Goal: Information Seeking & Learning: Learn about a topic

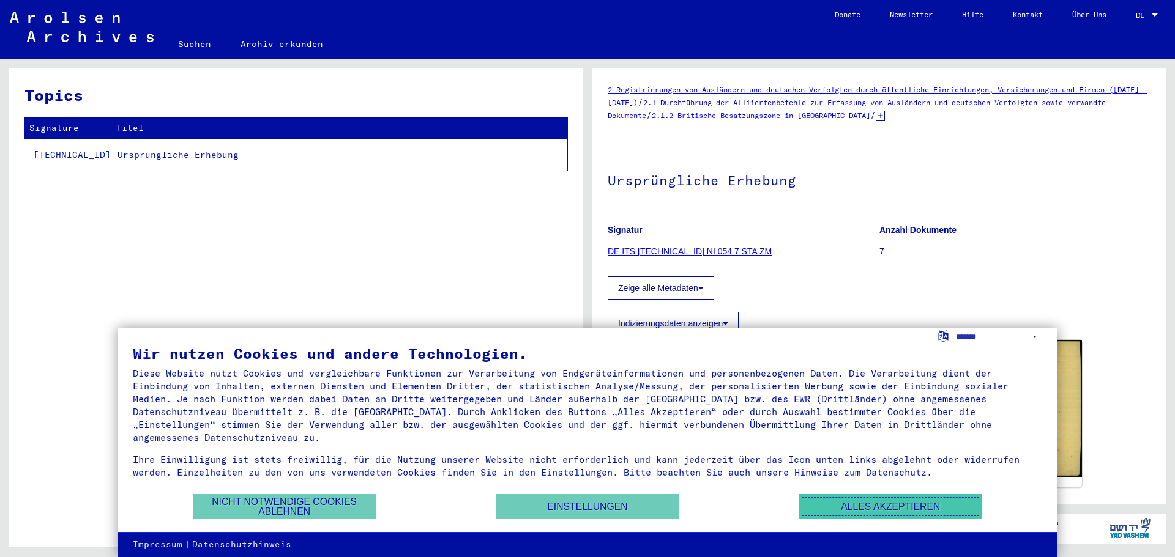
click at [909, 504] on button "Alles akzeptieren" at bounding box center [890, 506] width 184 height 25
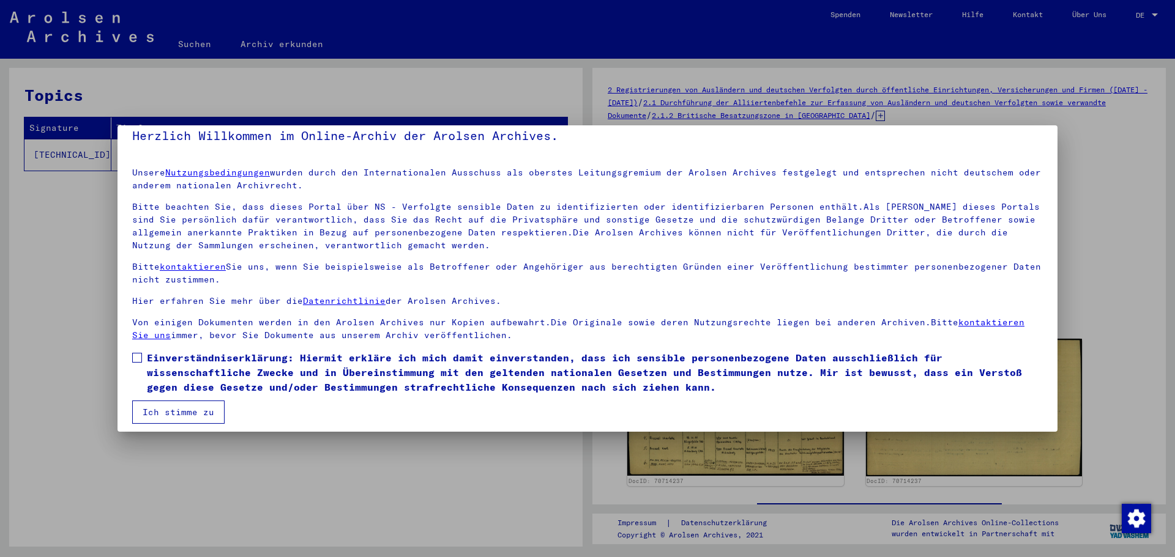
scroll to position [21, 0]
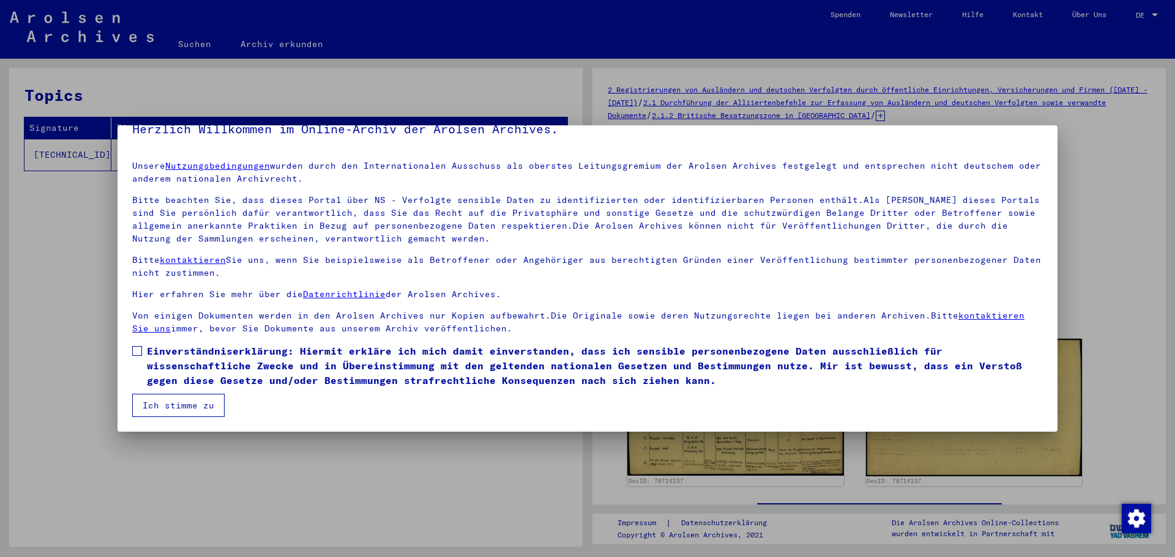
click at [175, 409] on button "Ich stimme zu" at bounding box center [178, 405] width 92 height 23
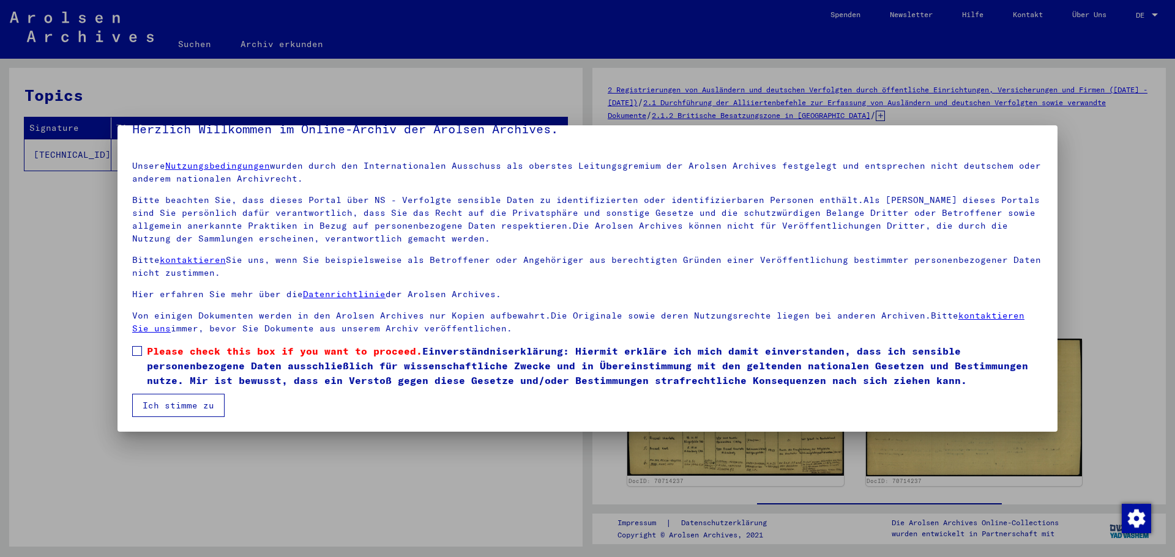
click at [175, 405] on button "Ich stimme zu" at bounding box center [178, 405] width 92 height 23
click at [135, 349] on span at bounding box center [137, 351] width 10 height 10
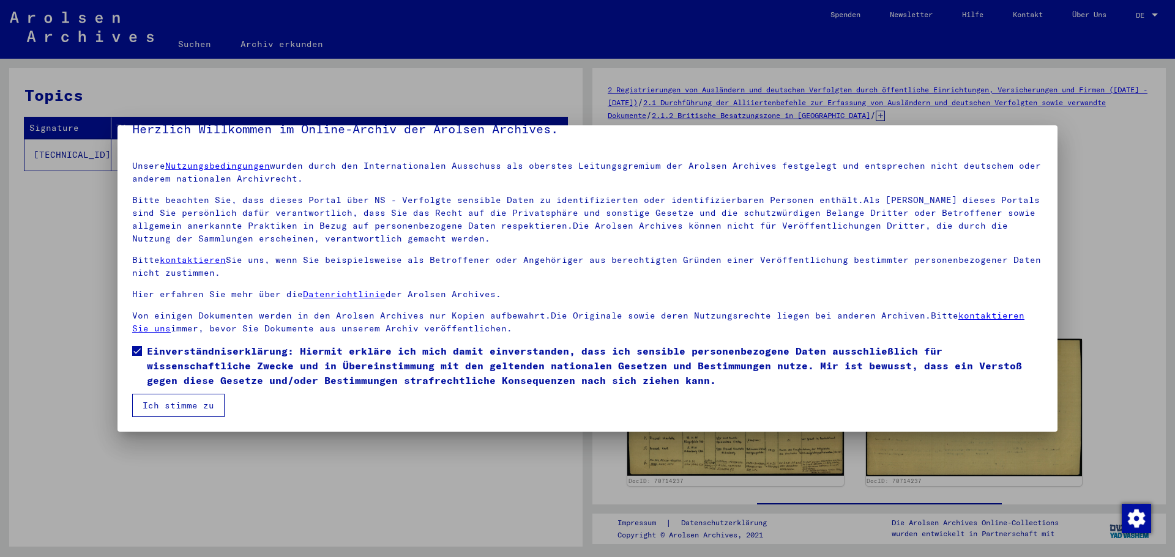
click at [173, 409] on button "Ich stimme zu" at bounding box center [178, 405] width 92 height 23
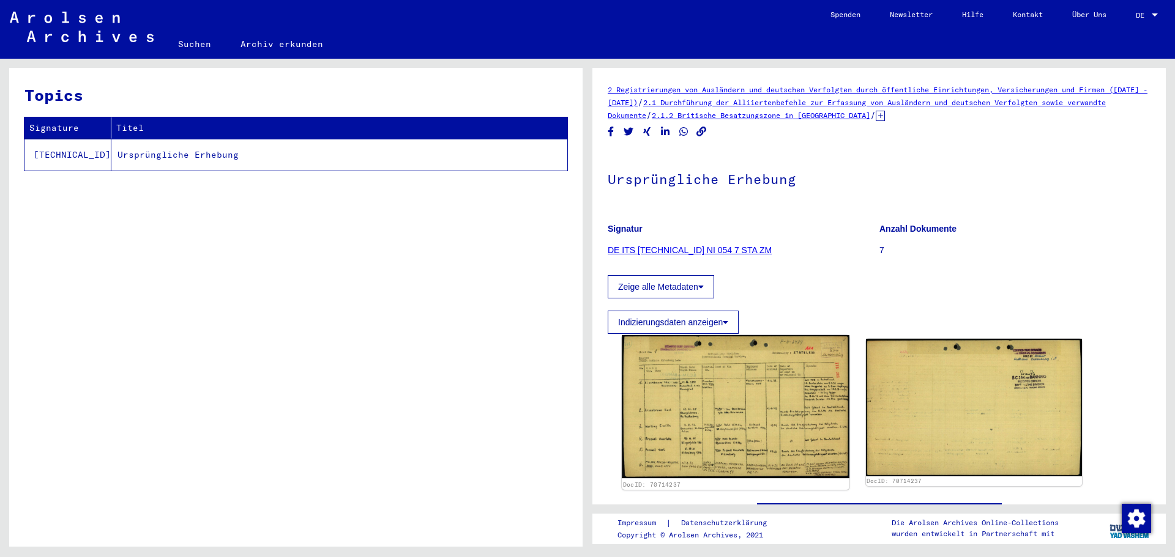
click at [716, 430] on img at bounding box center [735, 407] width 227 height 144
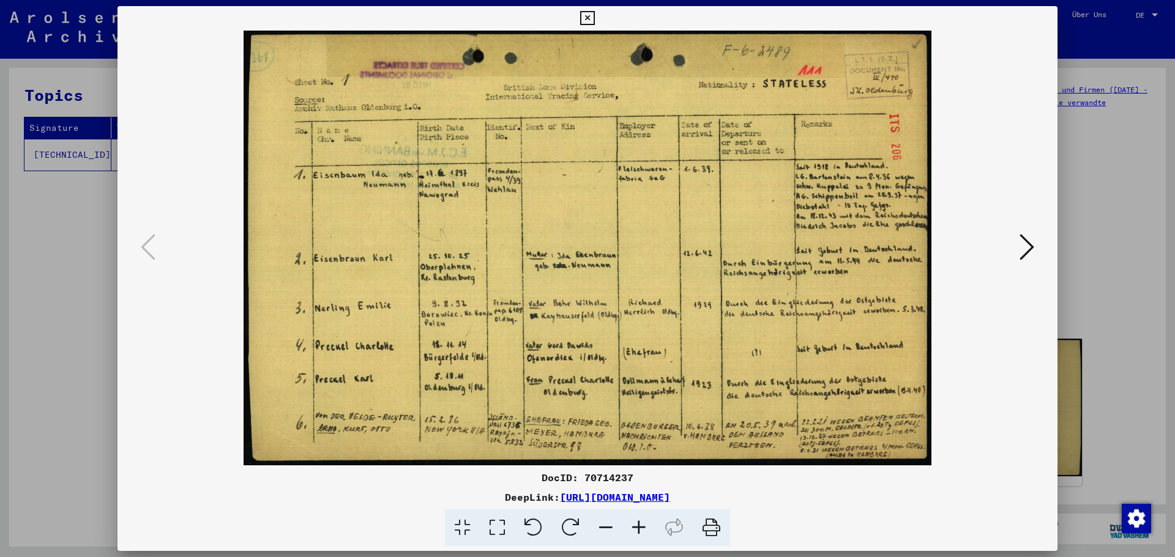
click at [641, 530] on icon at bounding box center [638, 528] width 33 height 37
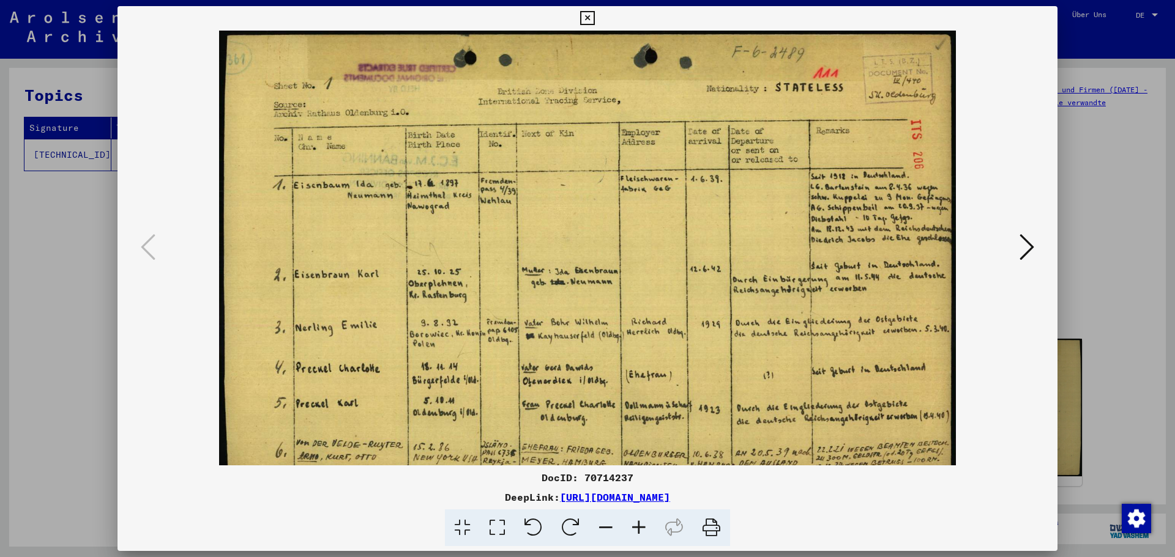
click at [642, 522] on icon at bounding box center [638, 528] width 33 height 37
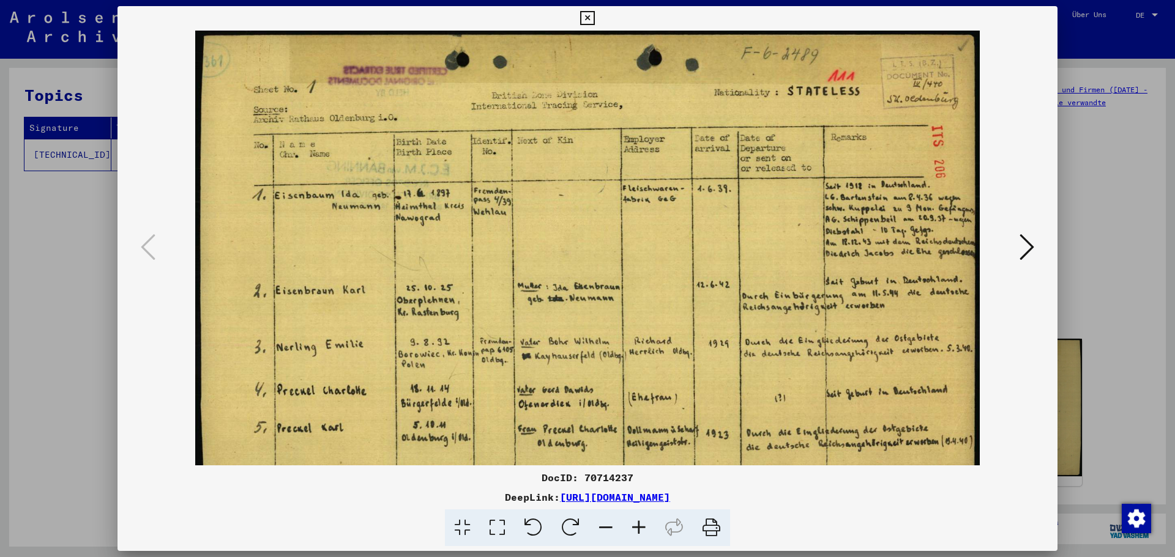
click at [642, 522] on icon at bounding box center [638, 528] width 33 height 37
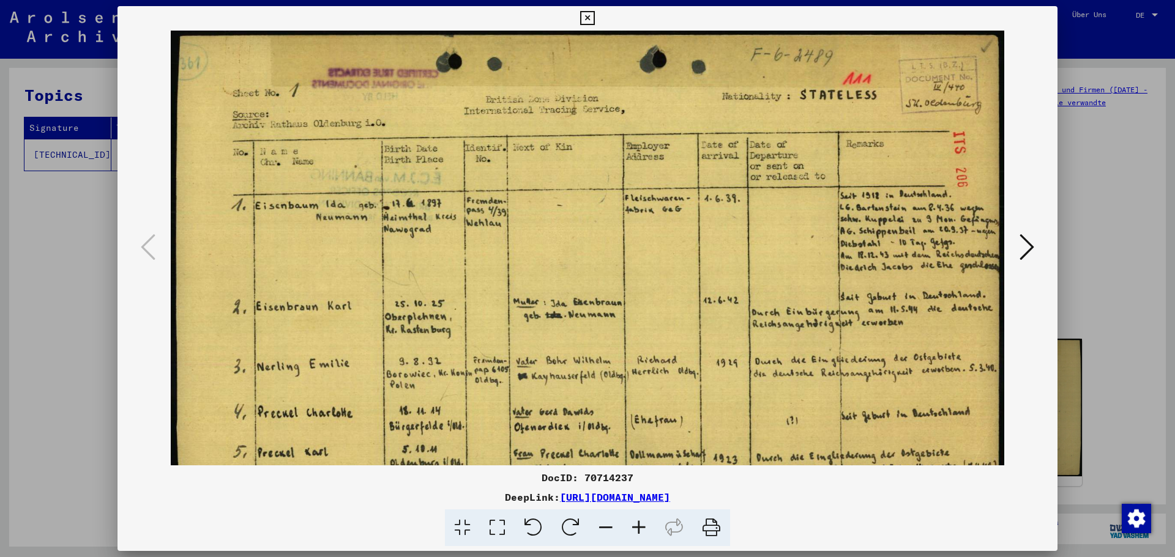
click at [642, 522] on icon at bounding box center [638, 528] width 33 height 37
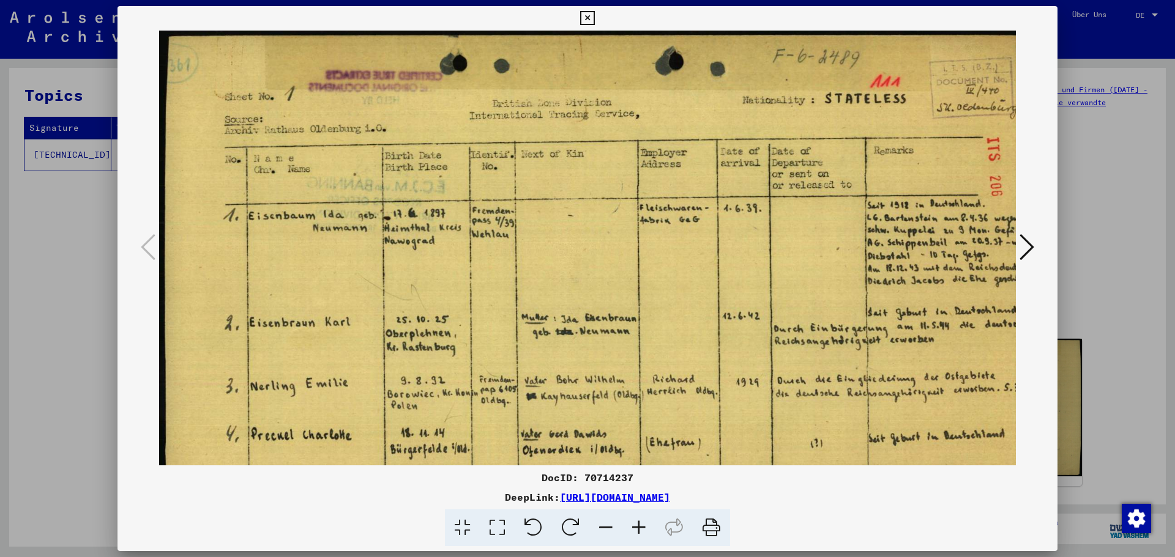
click at [642, 522] on icon at bounding box center [638, 528] width 33 height 37
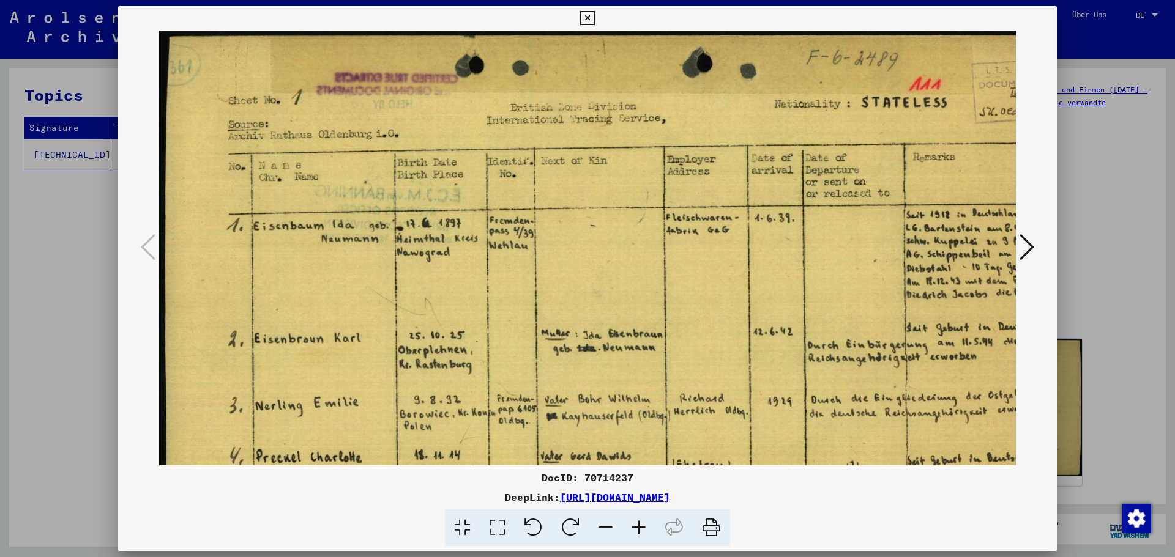
click at [642, 522] on icon at bounding box center [638, 528] width 33 height 37
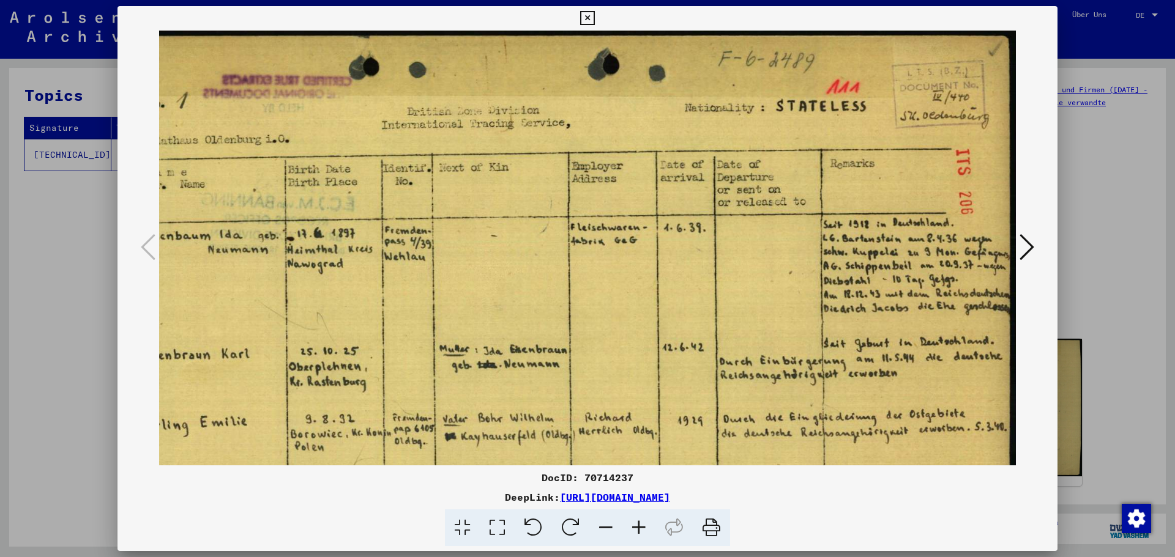
scroll to position [6, 122]
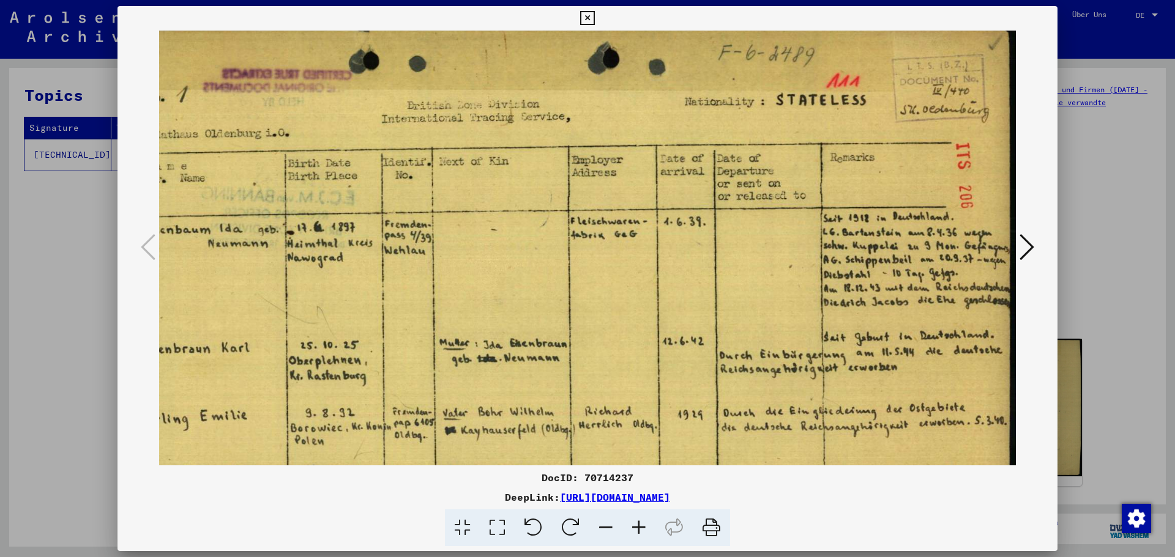
drag, startPoint x: 937, startPoint y: 287, endPoint x: 696, endPoint y: 285, distance: 241.1
click at [696, 285] on img at bounding box center [526, 333] width 978 height 619
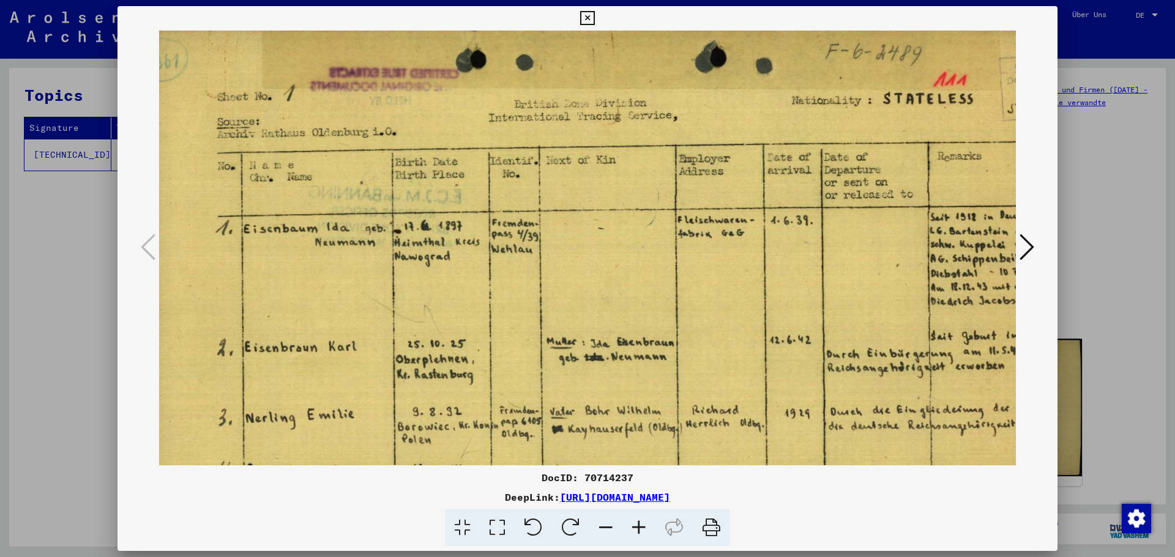
scroll to position [7, 0]
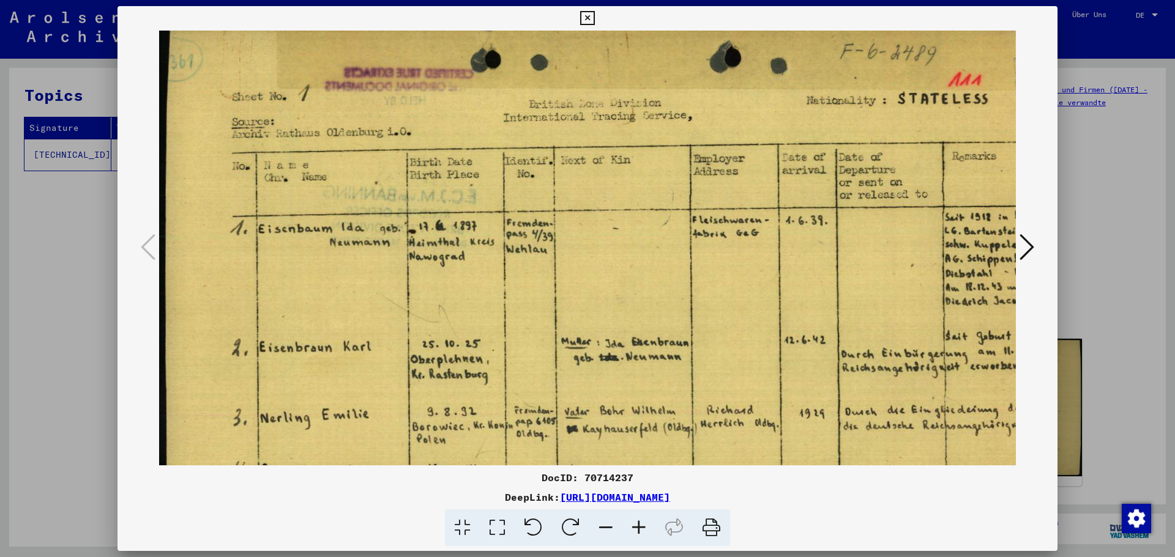
drag, startPoint x: 300, startPoint y: 292, endPoint x: 640, endPoint y: 294, distance: 339.6
click at [636, 291] on img at bounding box center [648, 332] width 978 height 619
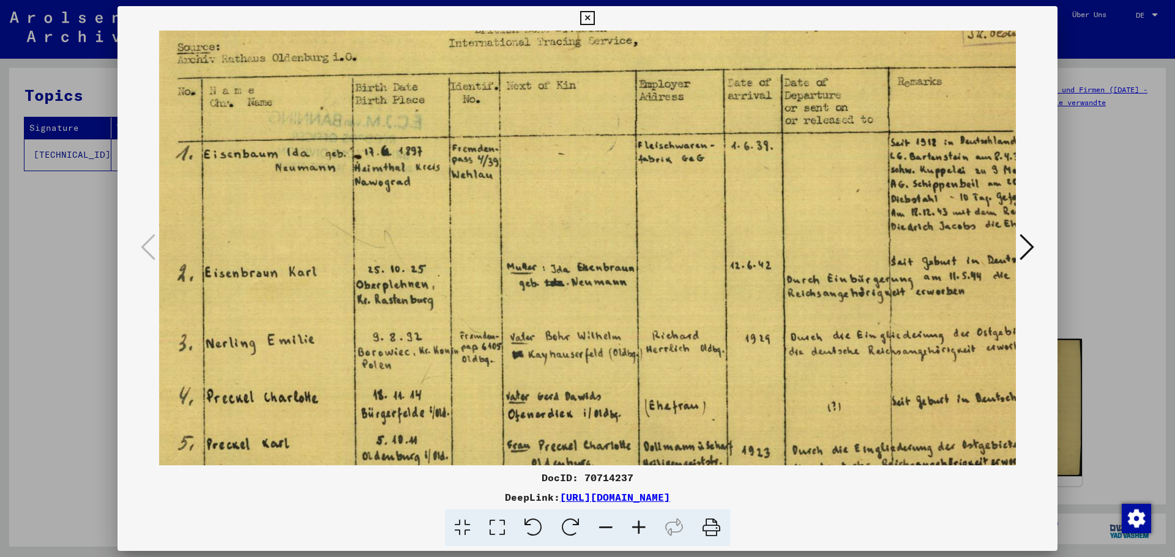
scroll to position [81, 61]
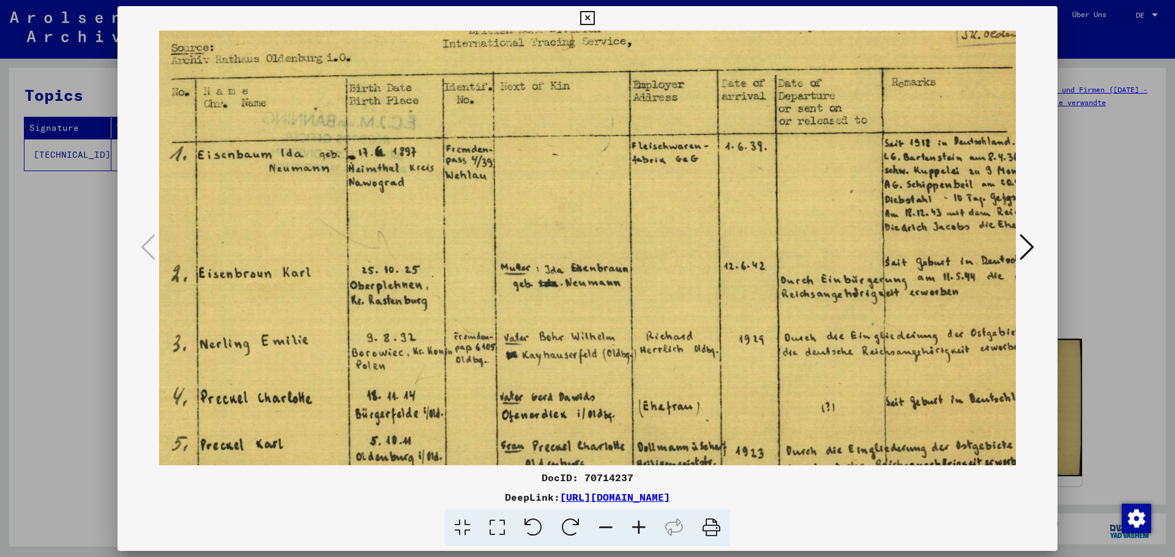
drag, startPoint x: 761, startPoint y: 379, endPoint x: 638, endPoint y: 305, distance: 143.6
click at [638, 305] on img at bounding box center [588, 258] width 978 height 619
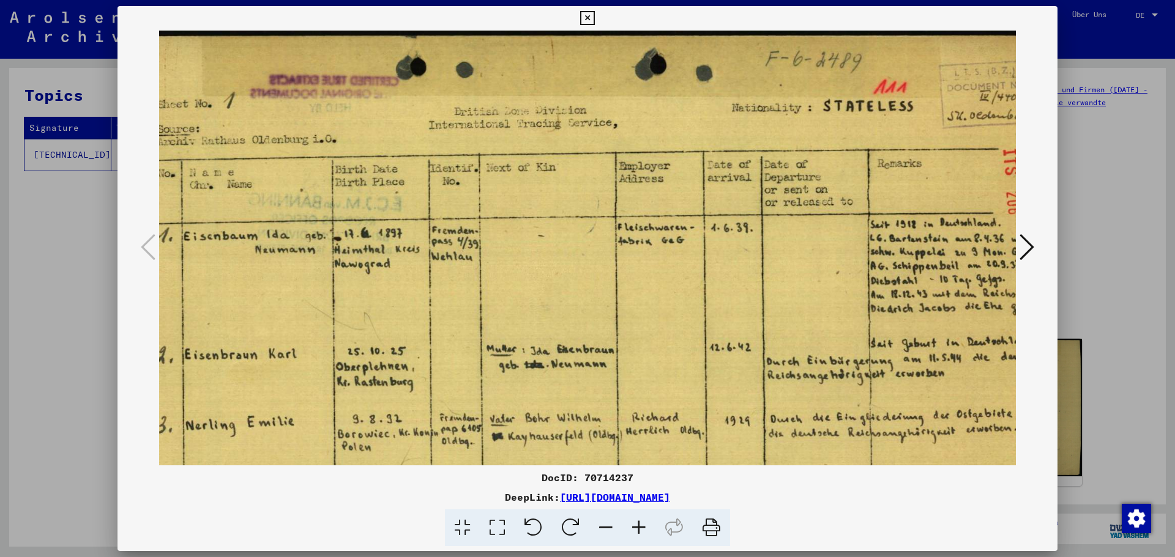
scroll to position [0, 75]
drag, startPoint x: 553, startPoint y: 178, endPoint x: 538, endPoint y: 283, distance: 105.7
click at [538, 283] on img at bounding box center [573, 340] width 978 height 619
click at [102, 315] on div at bounding box center [587, 278] width 1175 height 557
